Goal: Check status: Check status

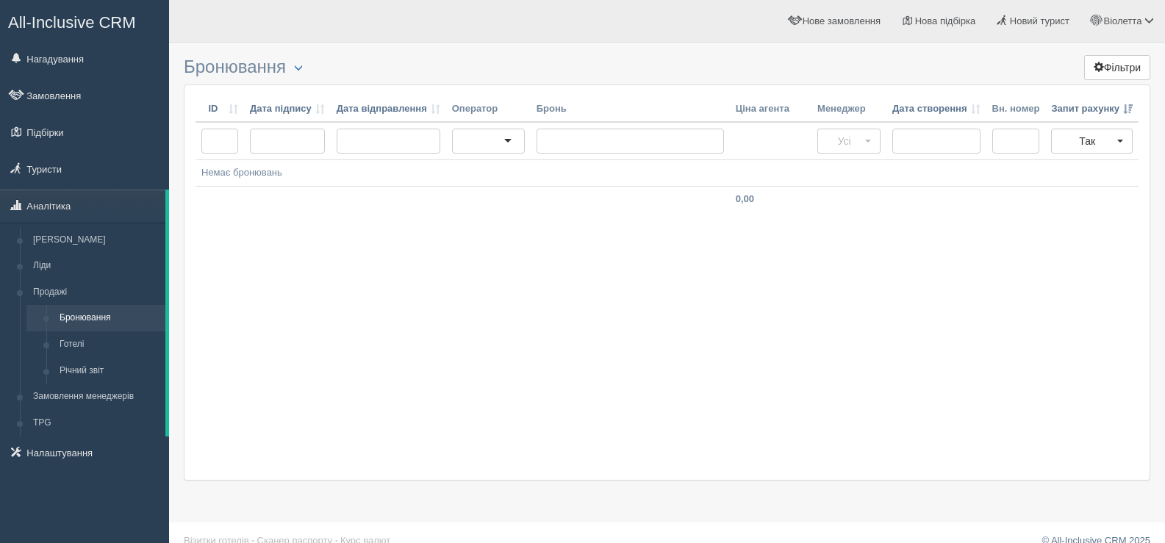
drag, startPoint x: 0, startPoint y: 572, endPoint x: 490, endPoint y: 433, distance: 509.0
click at [490, 433] on div "ID Дата підпису Дата відправлення Оператор [PERSON_NAME] агента Менеджер Дата с…" at bounding box center [667, 283] width 967 height 396
